Goal: Transaction & Acquisition: Purchase product/service

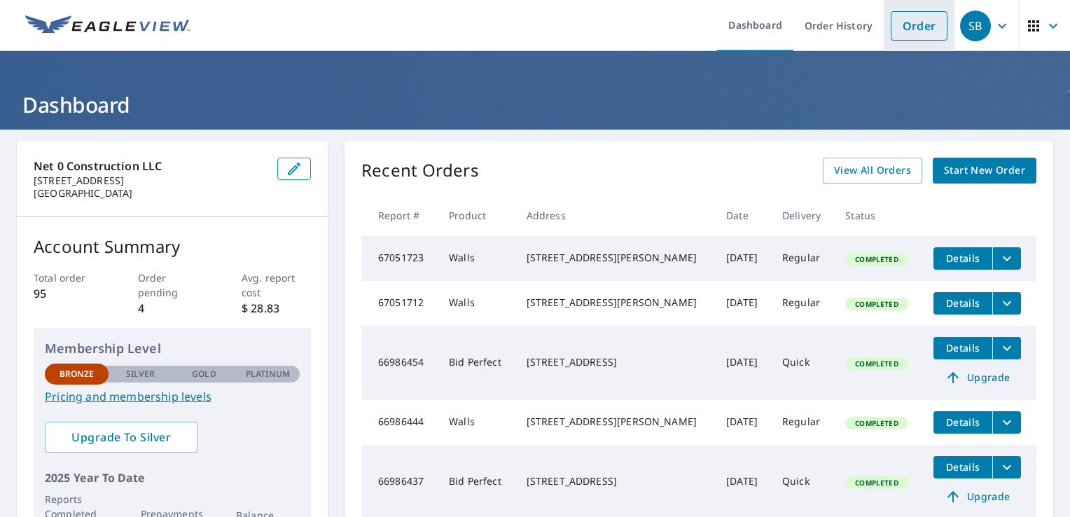
click at [909, 22] on link "Order" at bounding box center [919, 25] width 57 height 29
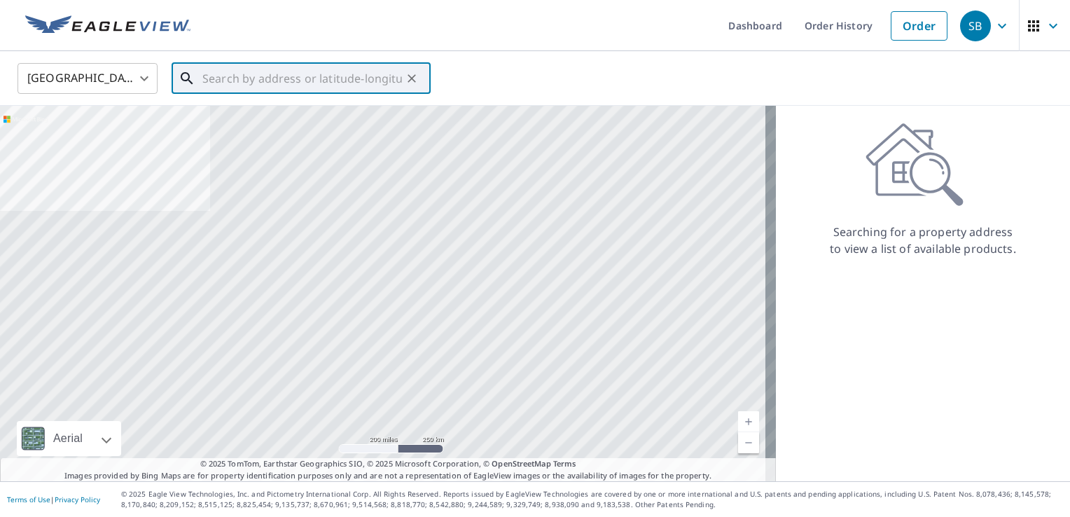
click at [319, 82] on input "text" at bounding box center [302, 78] width 200 height 39
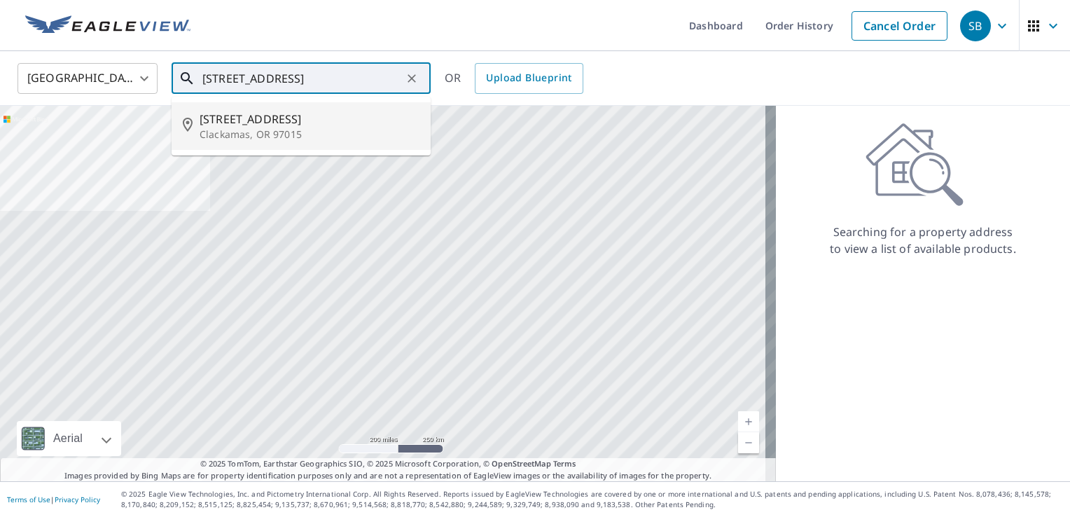
click at [311, 120] on span "[STREET_ADDRESS]" at bounding box center [310, 119] width 220 height 17
type input "[STREET_ADDRESS]"
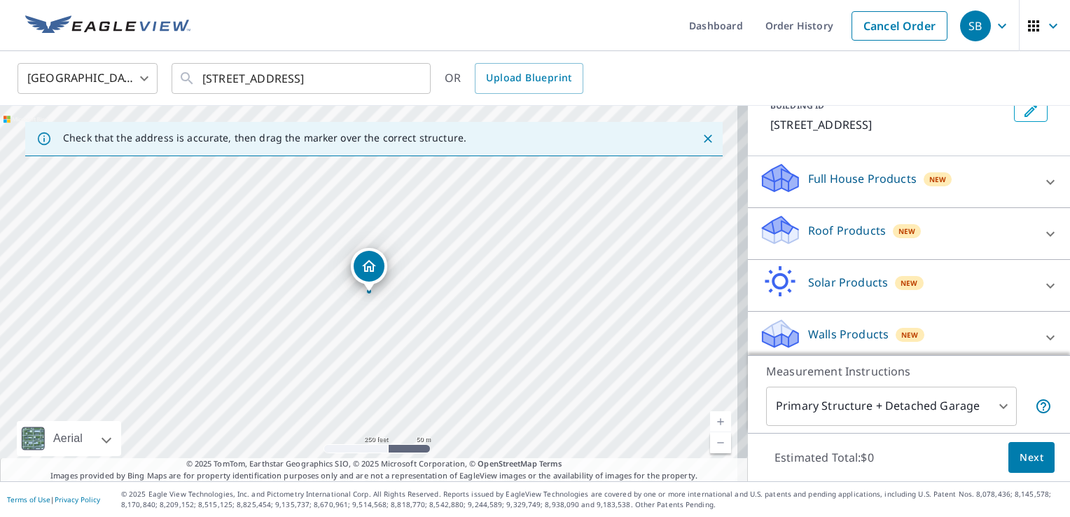
scroll to position [98, 0]
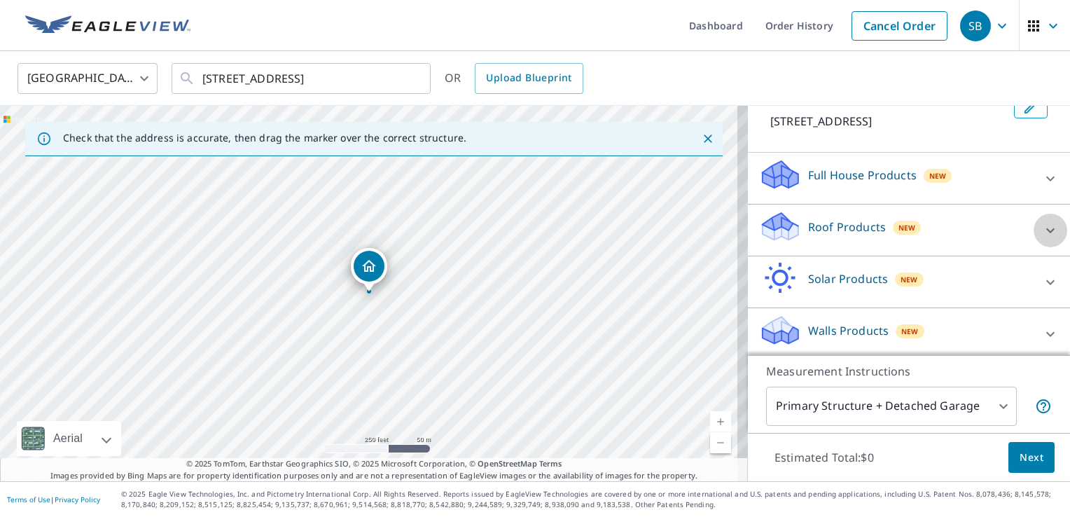
click at [1046, 232] on icon at bounding box center [1050, 230] width 8 height 5
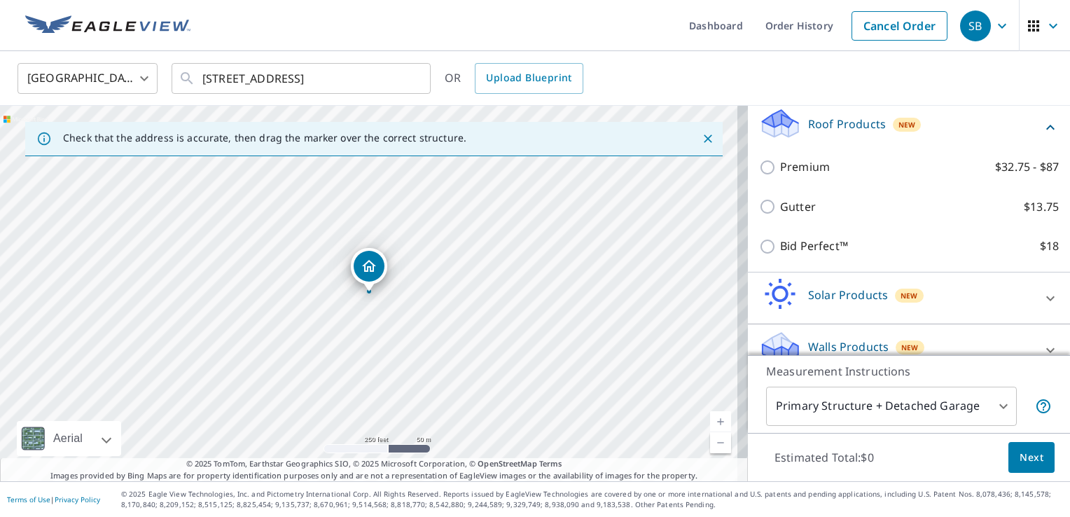
scroll to position [237, 0]
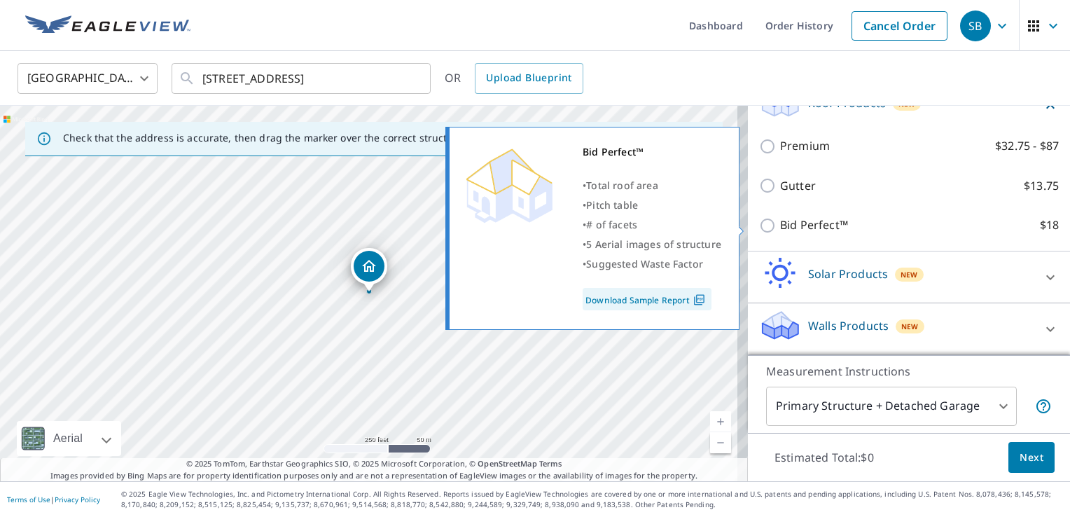
click at [759, 226] on input "Bid Perfect™ $18" at bounding box center [769, 225] width 21 height 17
checkbox input "true"
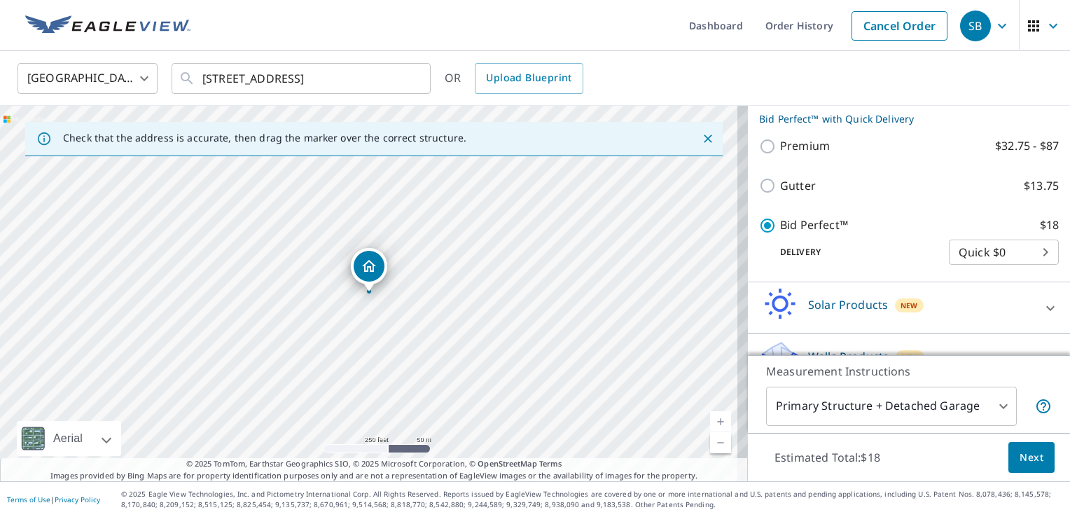
scroll to position [283, 0]
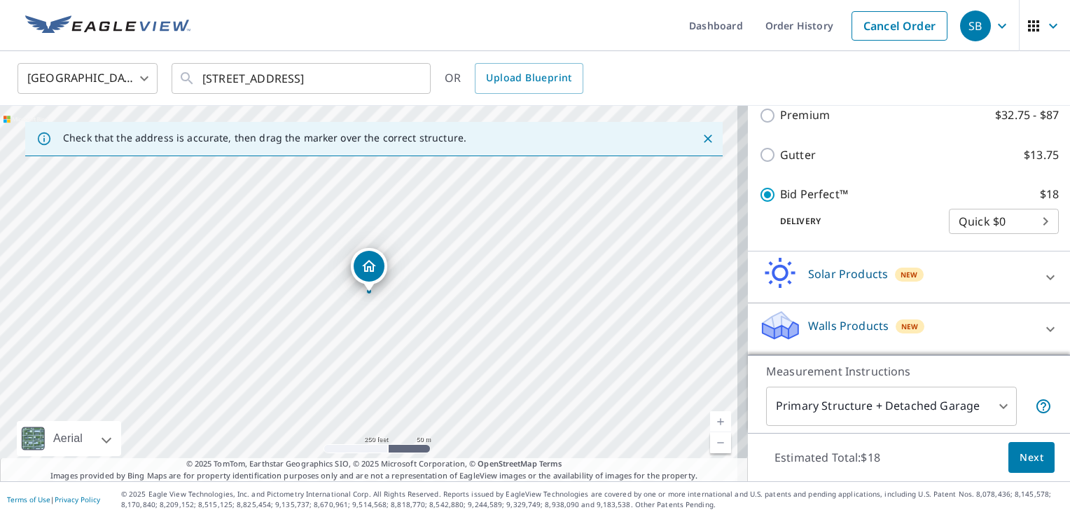
click at [1020, 458] on span "Next" at bounding box center [1032, 458] width 24 height 18
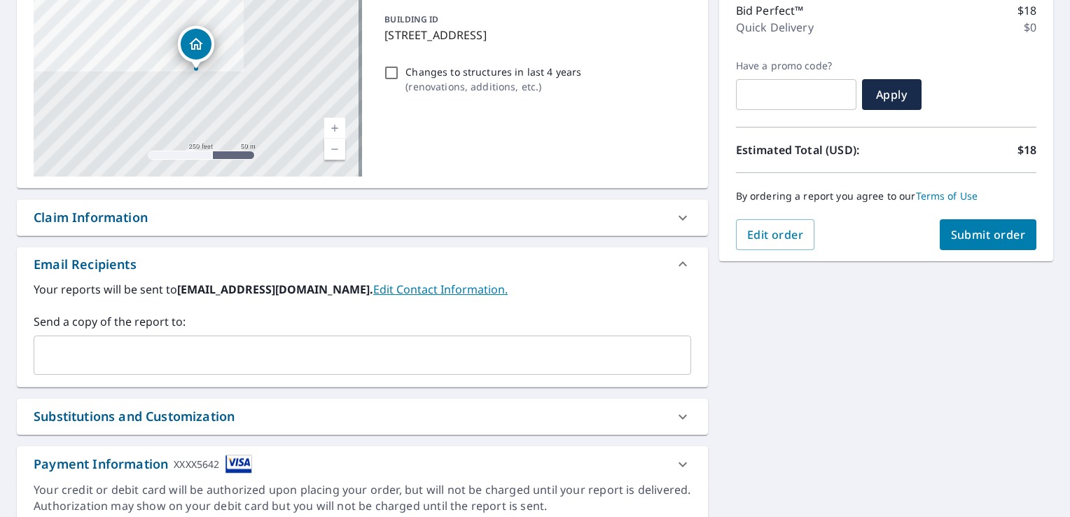
scroll to position [240, 0]
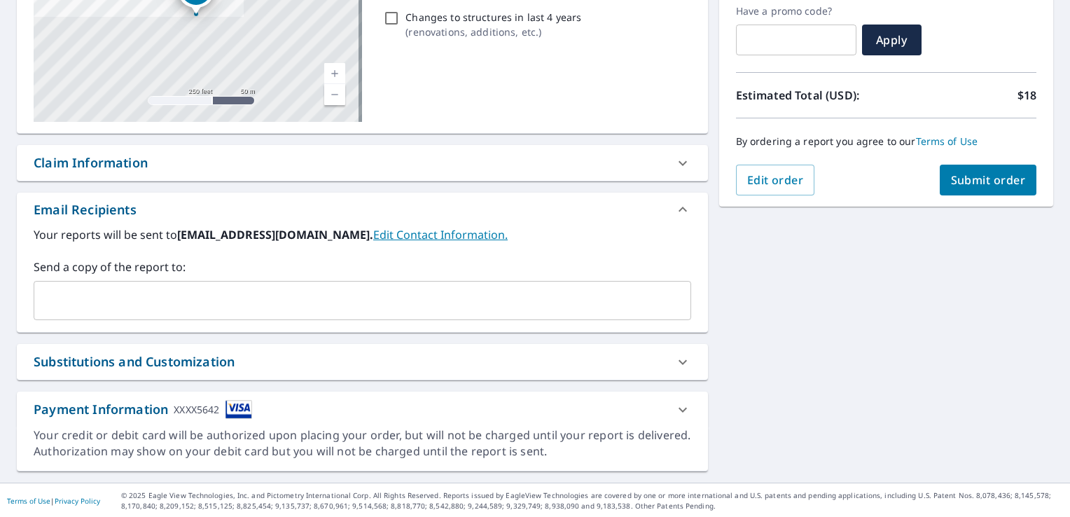
click at [588, 278] on div "Send a copy of the report to: ​" at bounding box center [363, 289] width 658 height 62
click at [571, 297] on input "text" at bounding box center [352, 300] width 624 height 27
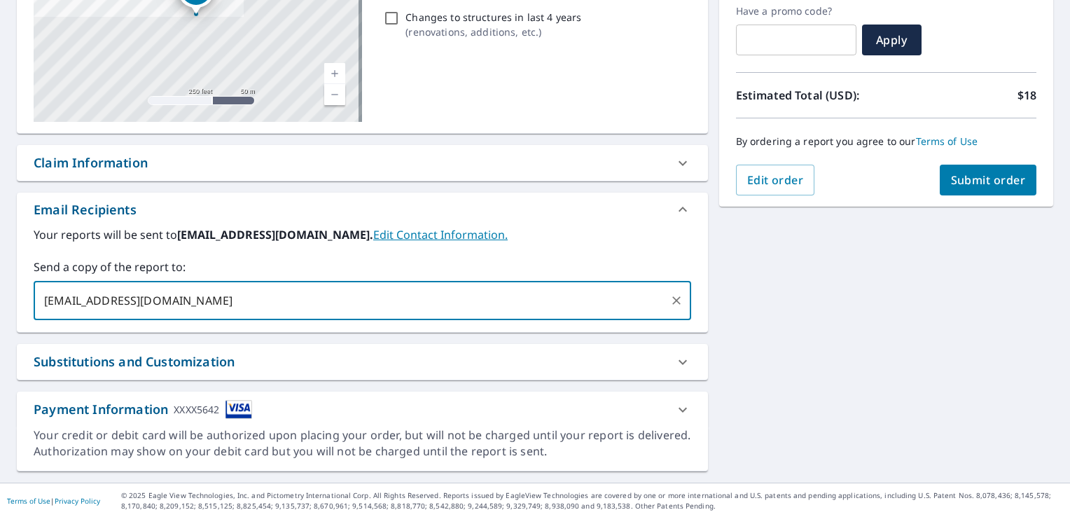
type input "[EMAIL_ADDRESS][DOMAIN_NAME]"
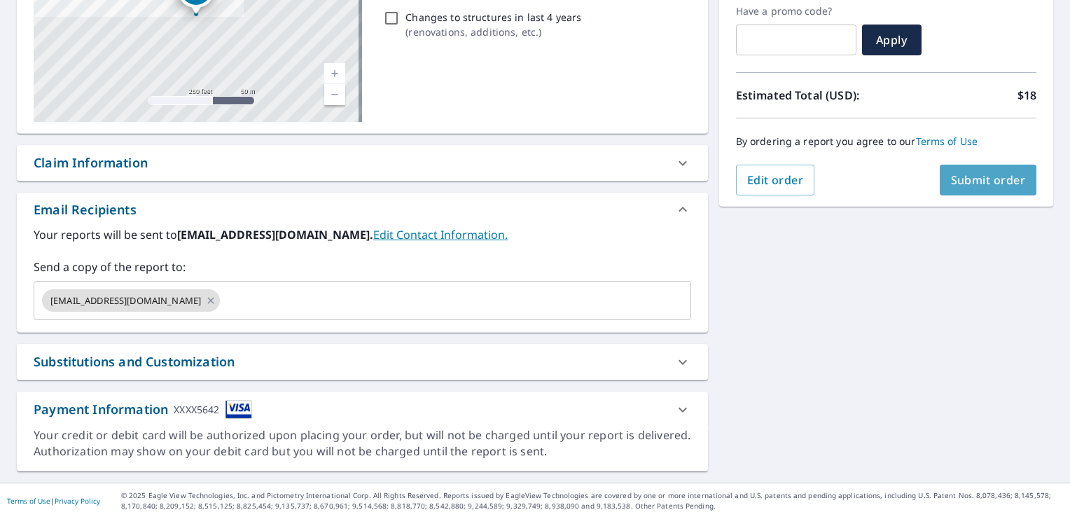
click at [961, 183] on span "Submit order" at bounding box center [988, 179] width 75 height 15
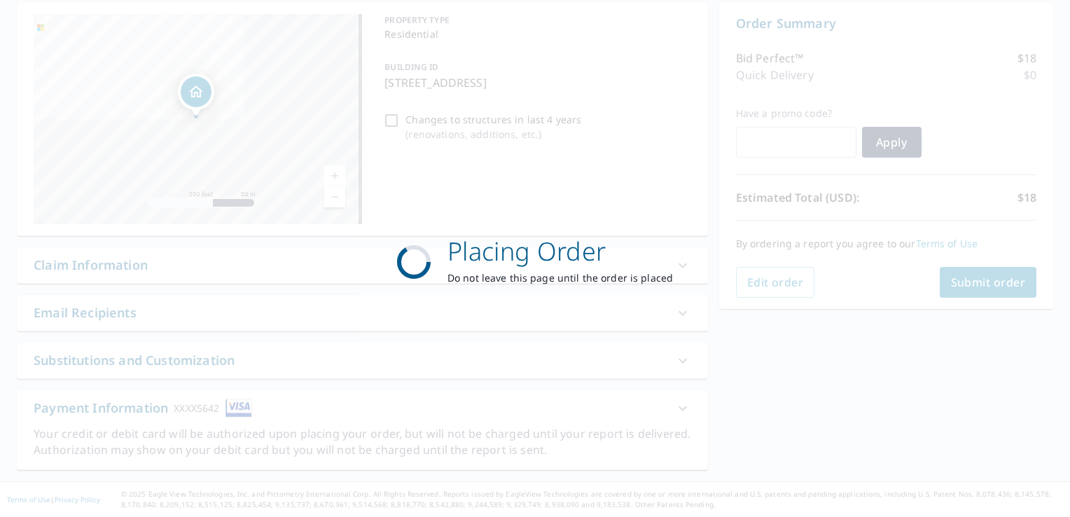
scroll to position [137, 0]
